Goal: Transaction & Acquisition: Purchase product/service

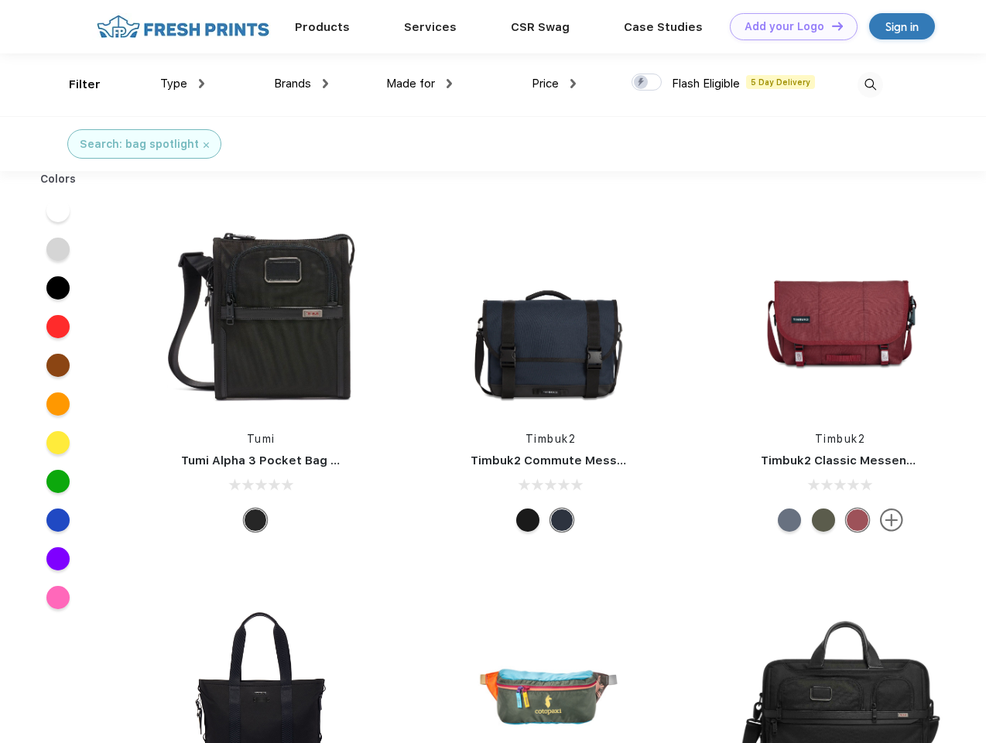
scroll to position [1, 0]
click at [788, 26] on link "Add your Logo Design Tool" at bounding box center [794, 26] width 128 height 27
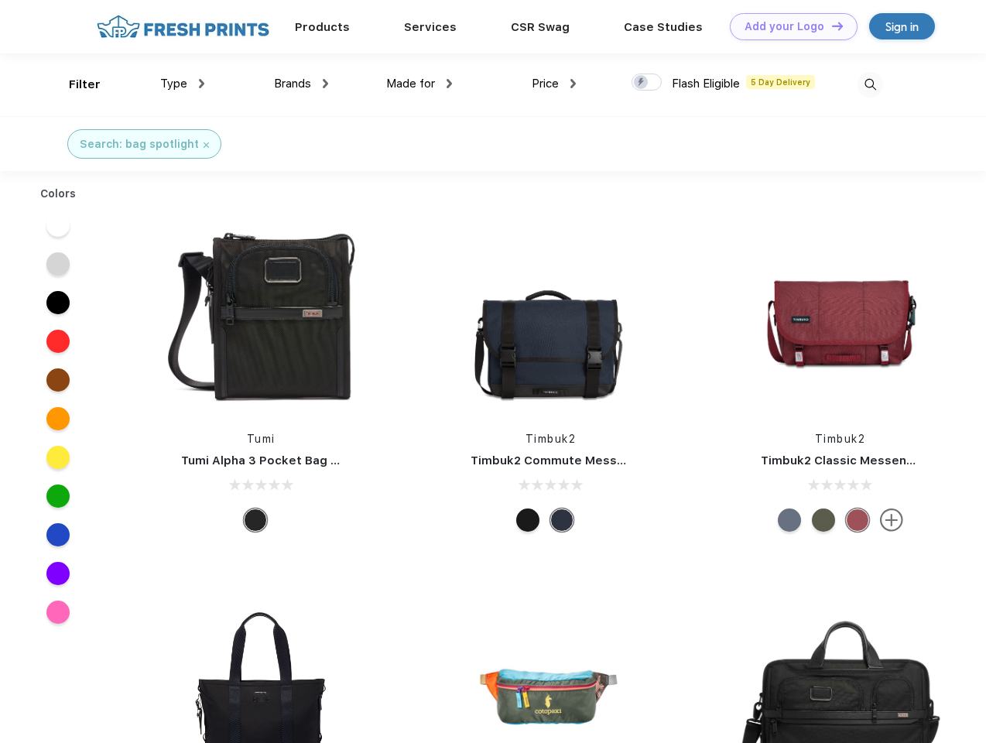
click at [0, 0] on div "Design Tool" at bounding box center [0, 0] width 0 height 0
click at [831, 26] on link "Add your Logo Design Tool" at bounding box center [794, 26] width 128 height 27
click at [74, 84] on div "Filter" at bounding box center [85, 85] width 32 height 18
click at [183, 84] on span "Type" at bounding box center [173, 84] width 27 height 14
click at [301, 84] on span "Brands" at bounding box center [292, 84] width 37 height 14
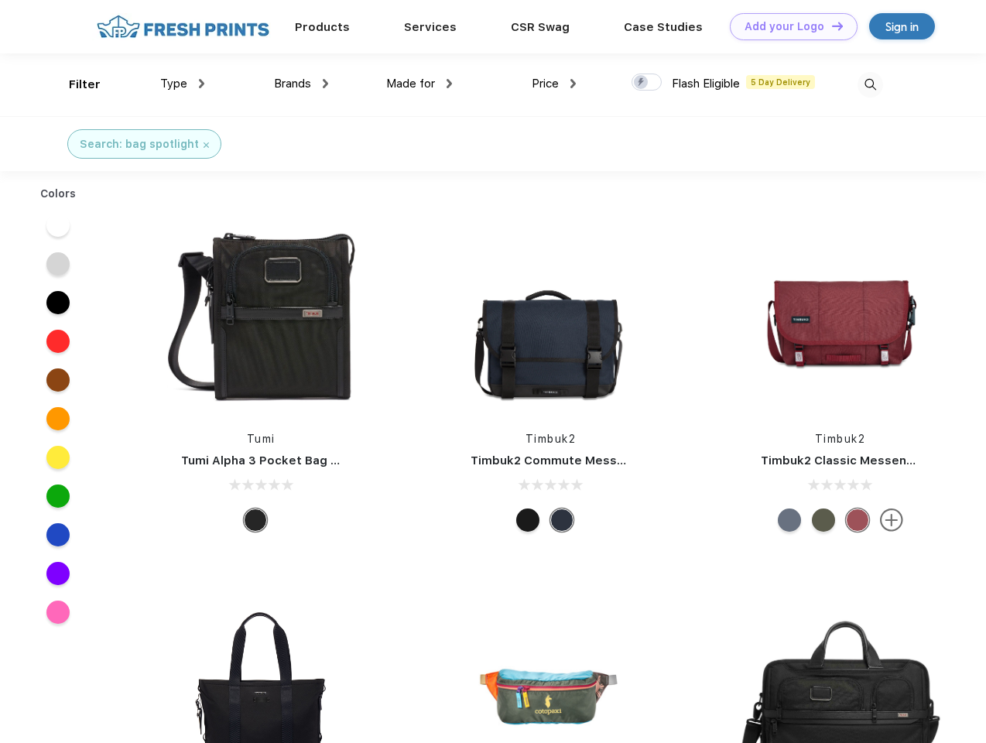
click at [420, 84] on span "Made for" at bounding box center [410, 84] width 49 height 14
click at [554, 84] on span "Price" at bounding box center [545, 84] width 27 height 14
click at [647, 83] on div at bounding box center [647, 82] width 30 height 17
click at [642, 83] on input "checkbox" at bounding box center [637, 78] width 10 height 10
click at [870, 84] on img at bounding box center [871, 85] width 26 height 26
